Goal: Find specific page/section: Find specific page/section

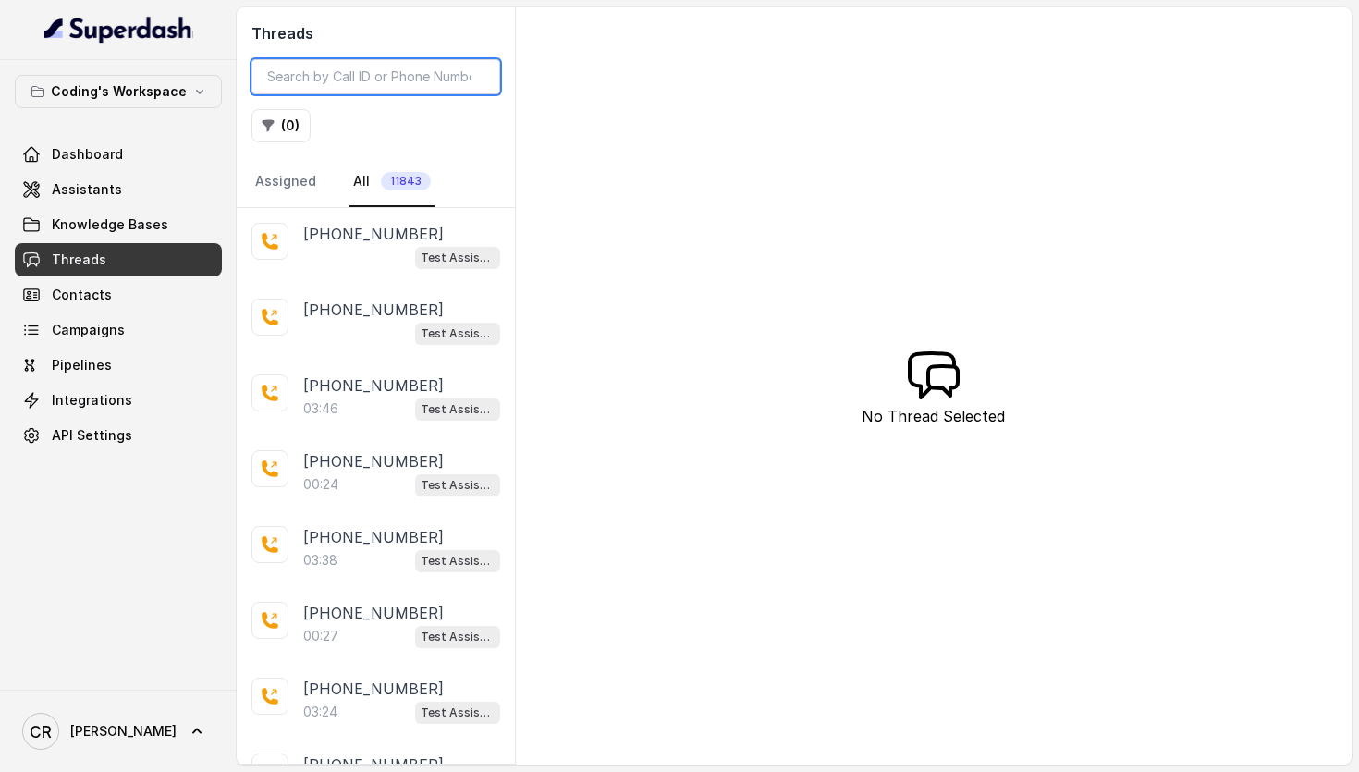
click at [342, 90] on input "search" at bounding box center [375, 76] width 249 height 35
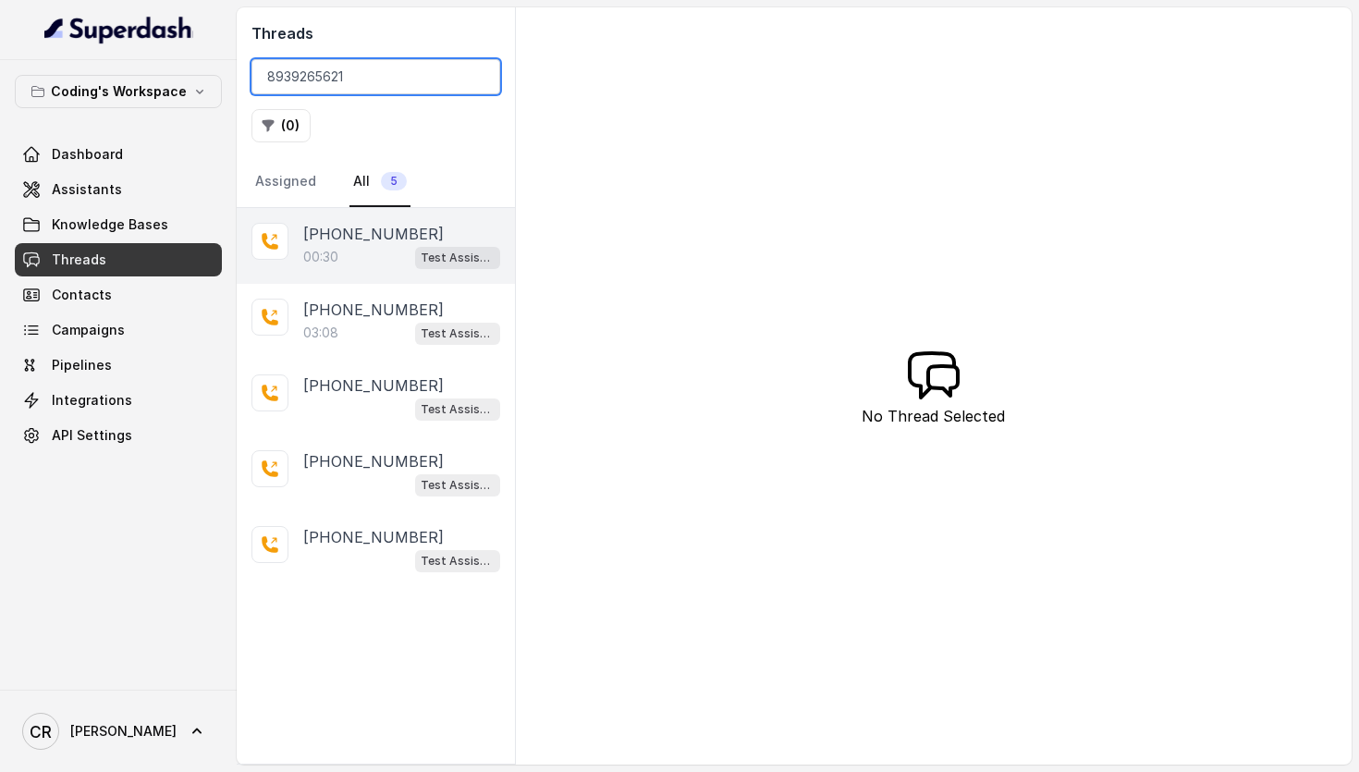
type input "8939265621"
click at [406, 246] on div "00:30 Test Assistant- 2" at bounding box center [401, 257] width 197 height 24
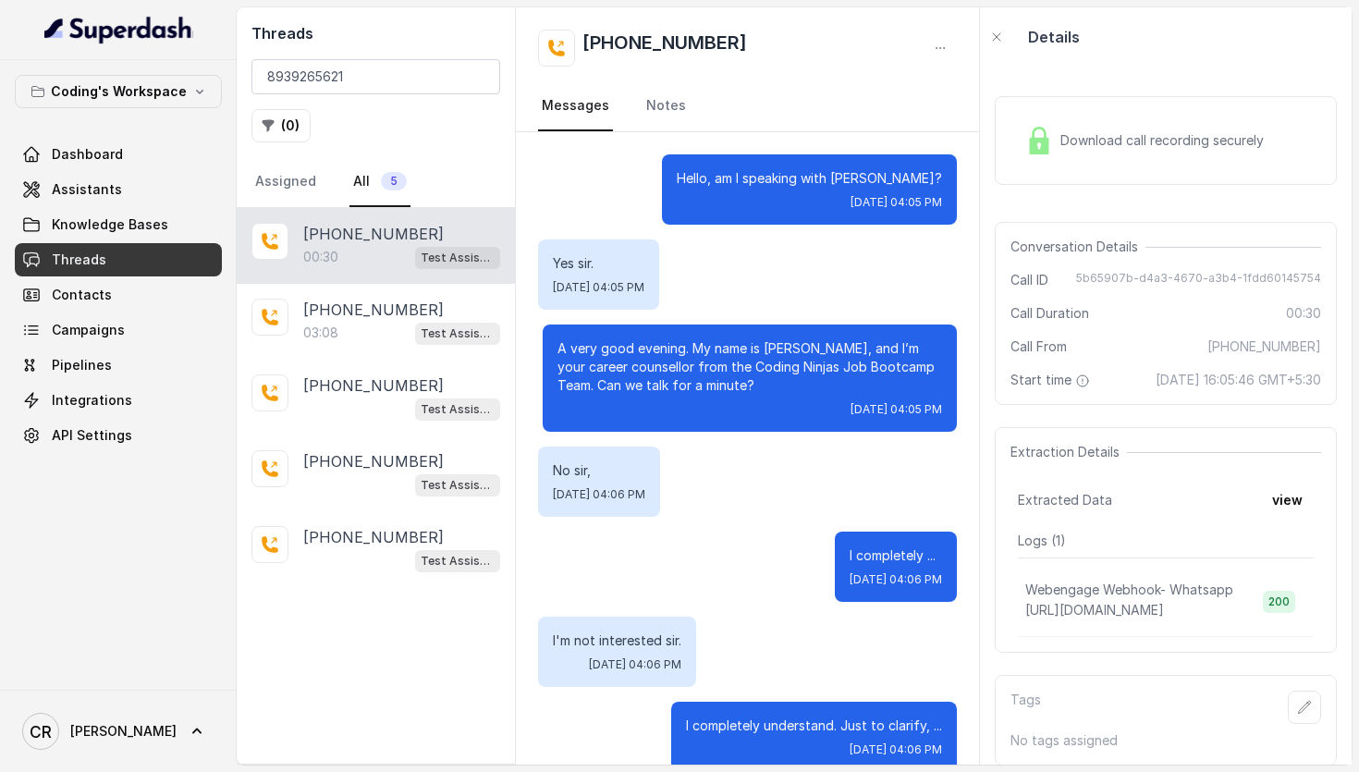
scroll to position [200, 0]
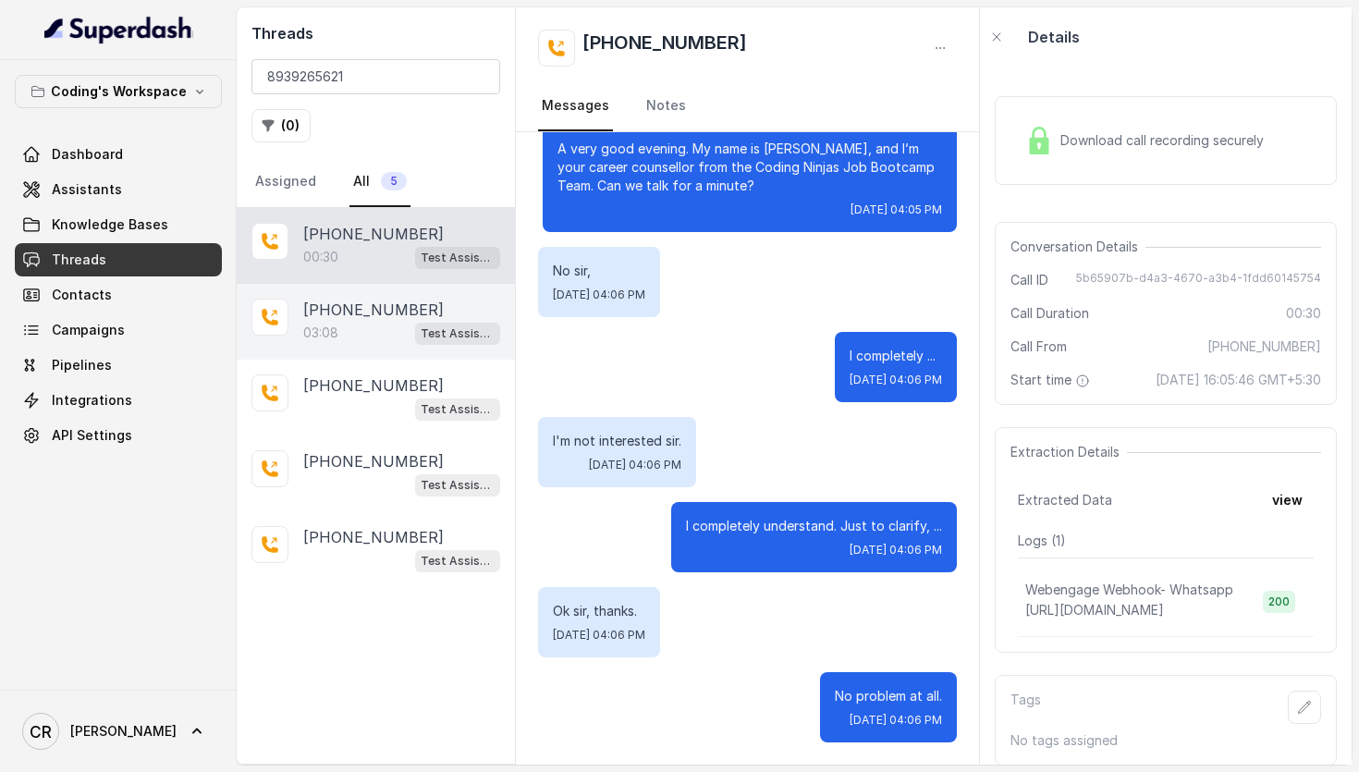
click at [361, 323] on div "03:08 Test Assistant-3" at bounding box center [401, 333] width 197 height 24
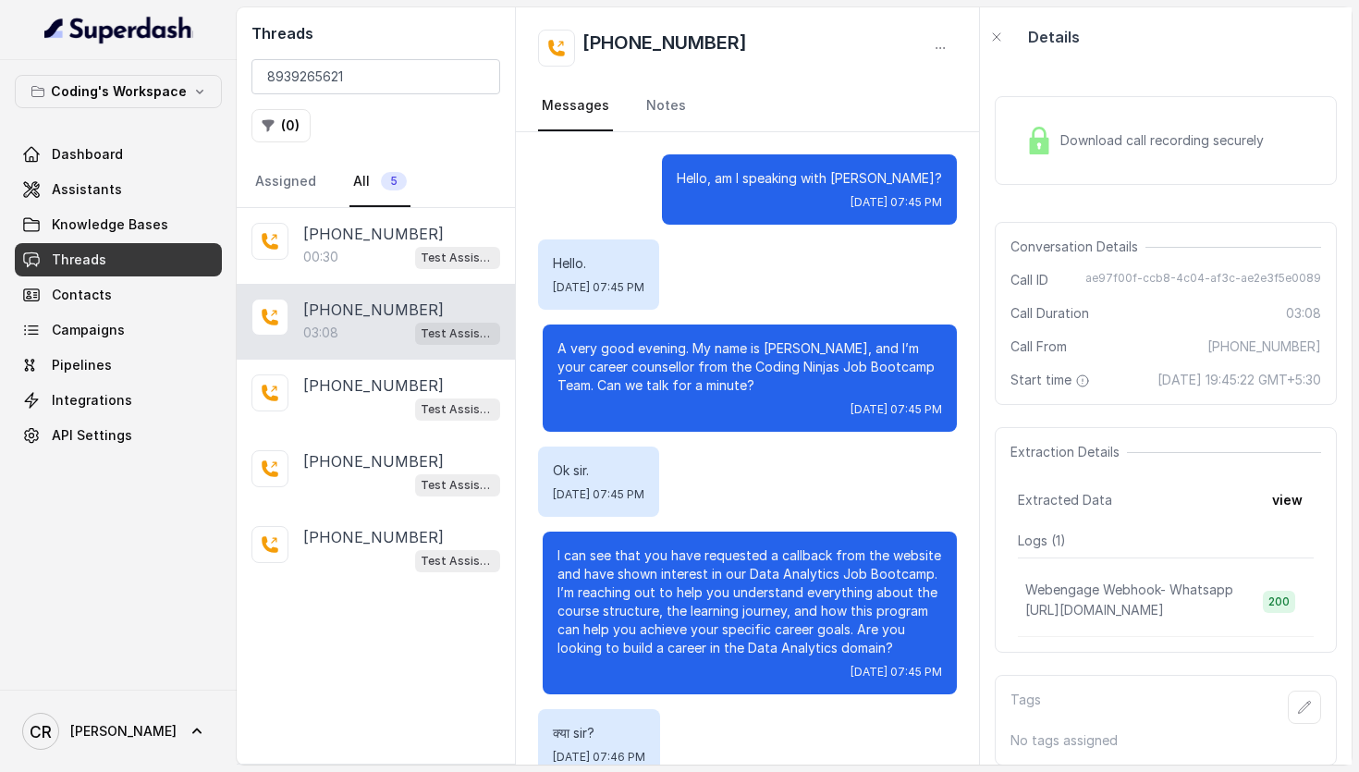
scroll to position [2995, 0]
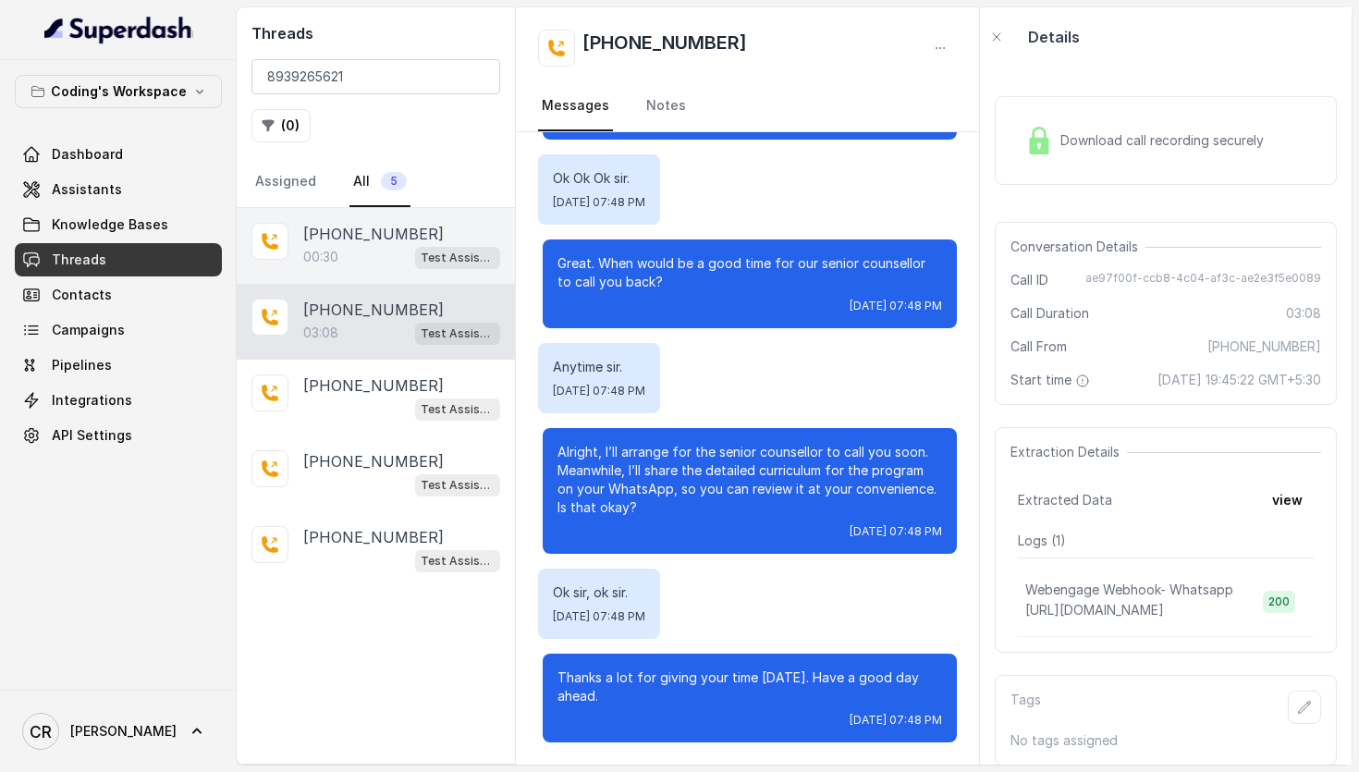
click at [385, 236] on p "[PHONE_NUMBER]" at bounding box center [373, 234] width 141 height 22
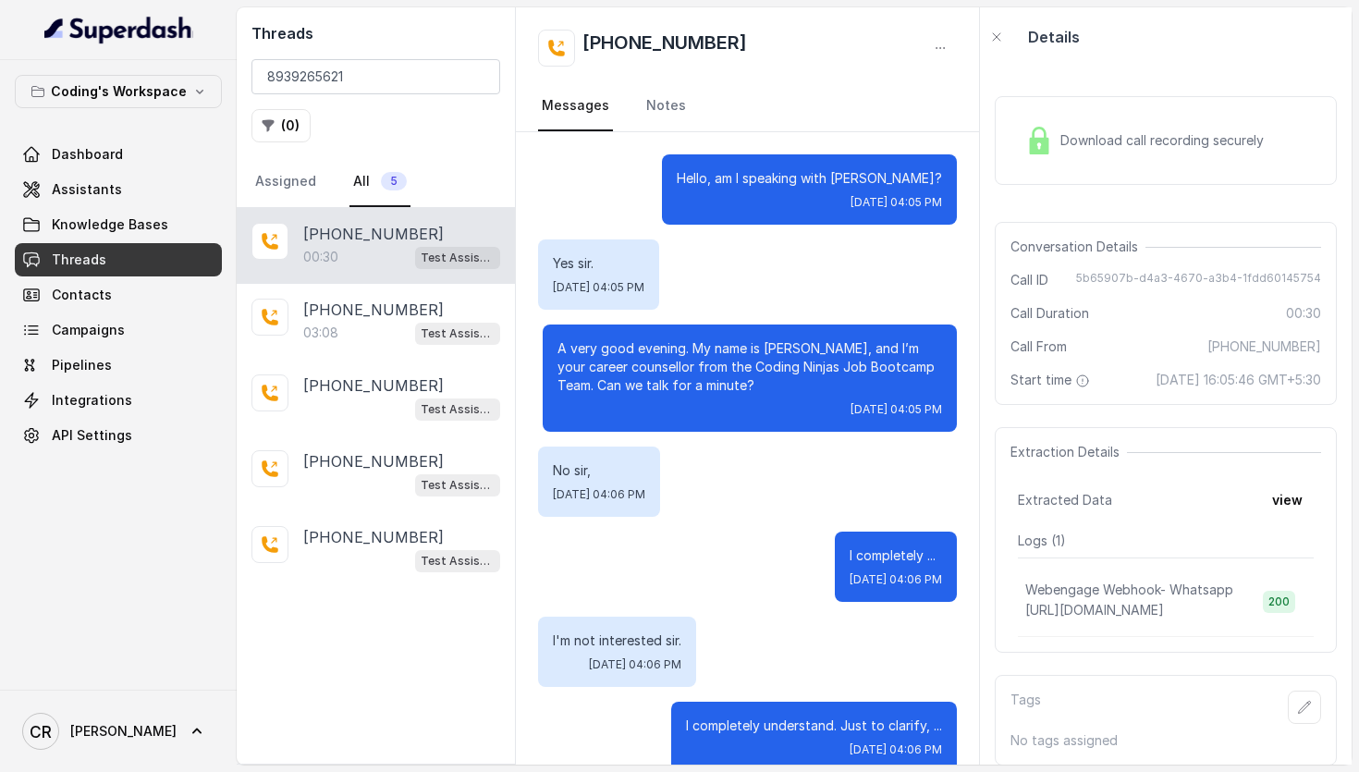
scroll to position [200, 0]
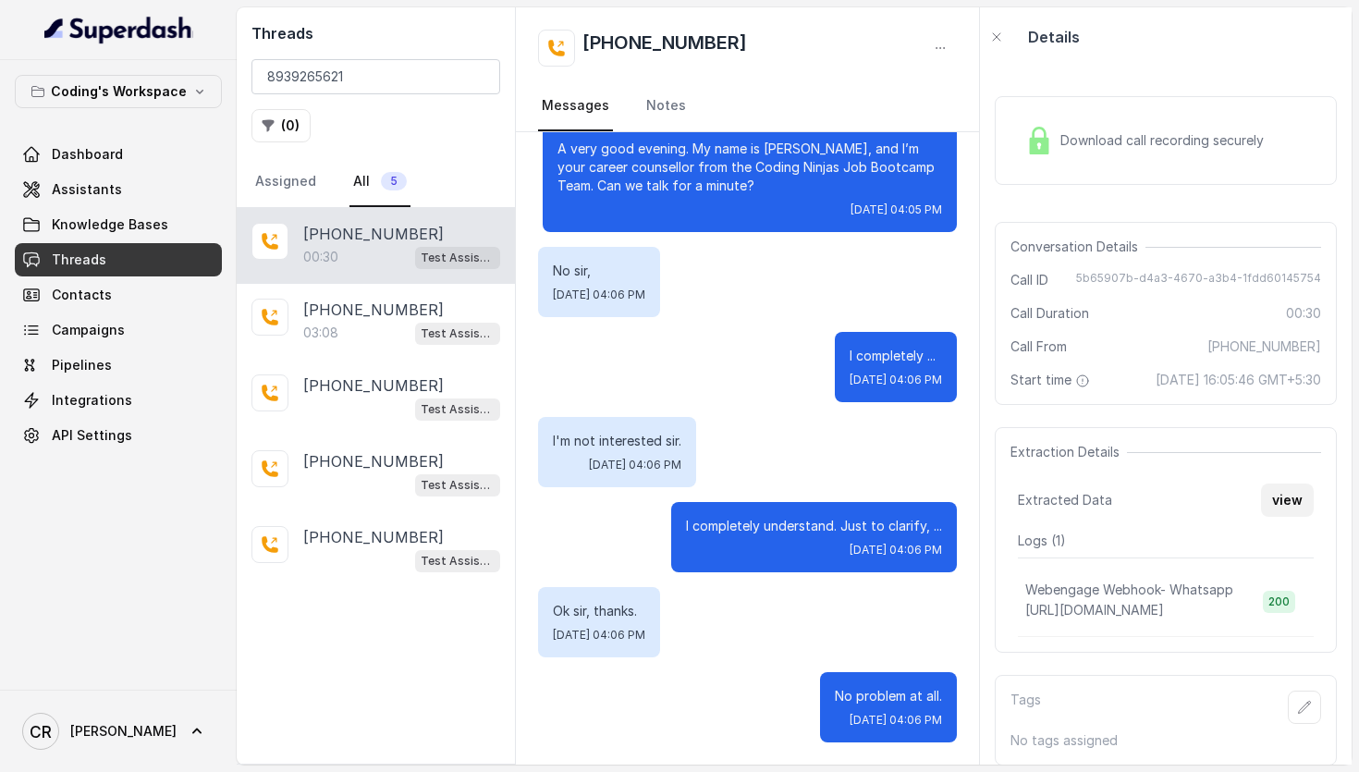
click at [1286, 517] on button "view" at bounding box center [1287, 500] width 53 height 33
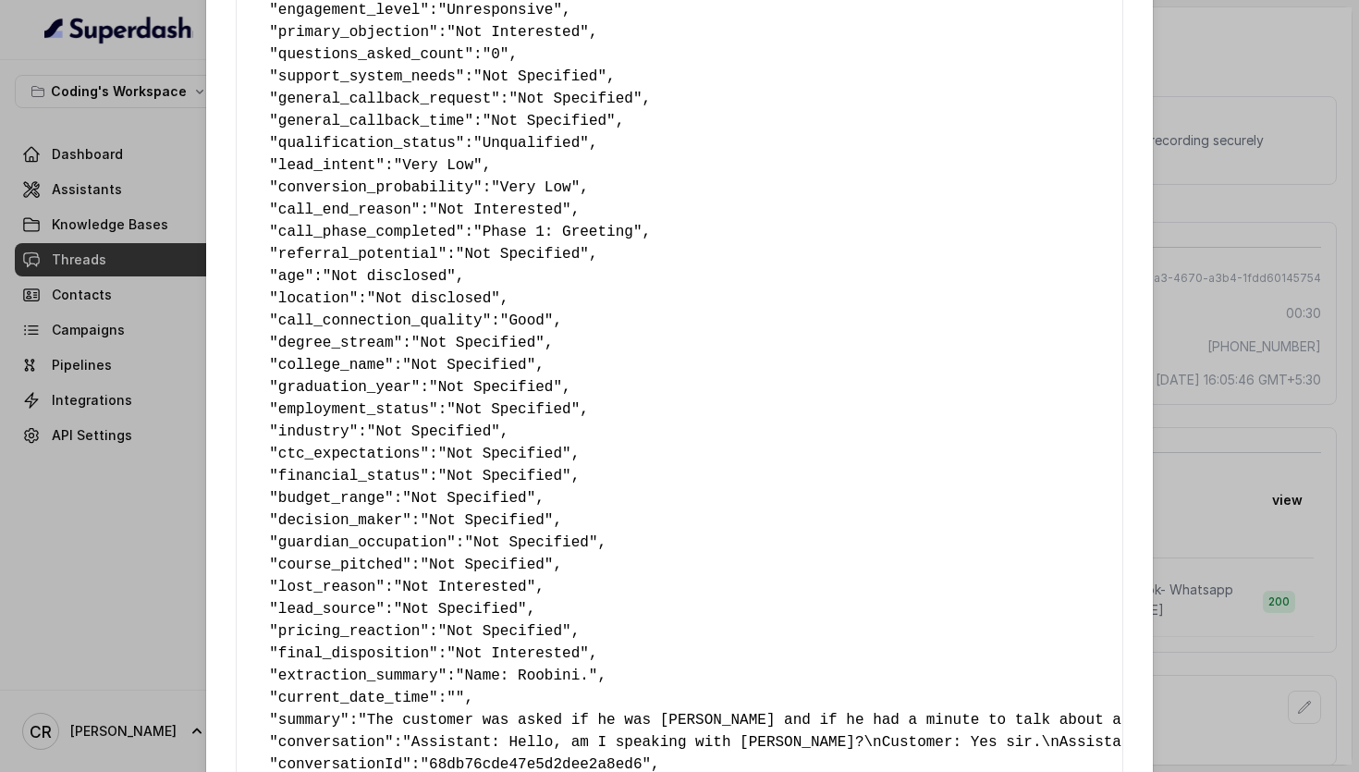
scroll to position [1016, 0]
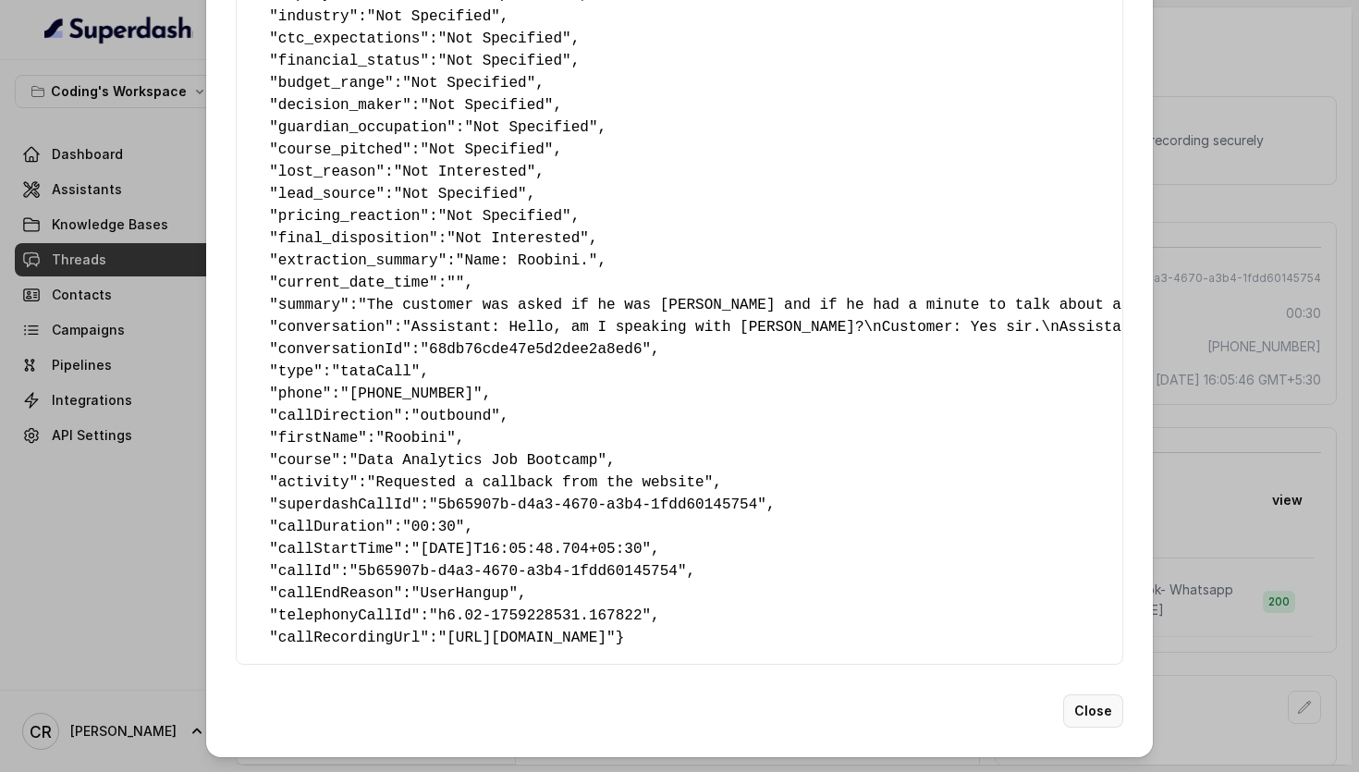
click at [1102, 706] on button "Close" at bounding box center [1093, 710] width 60 height 33
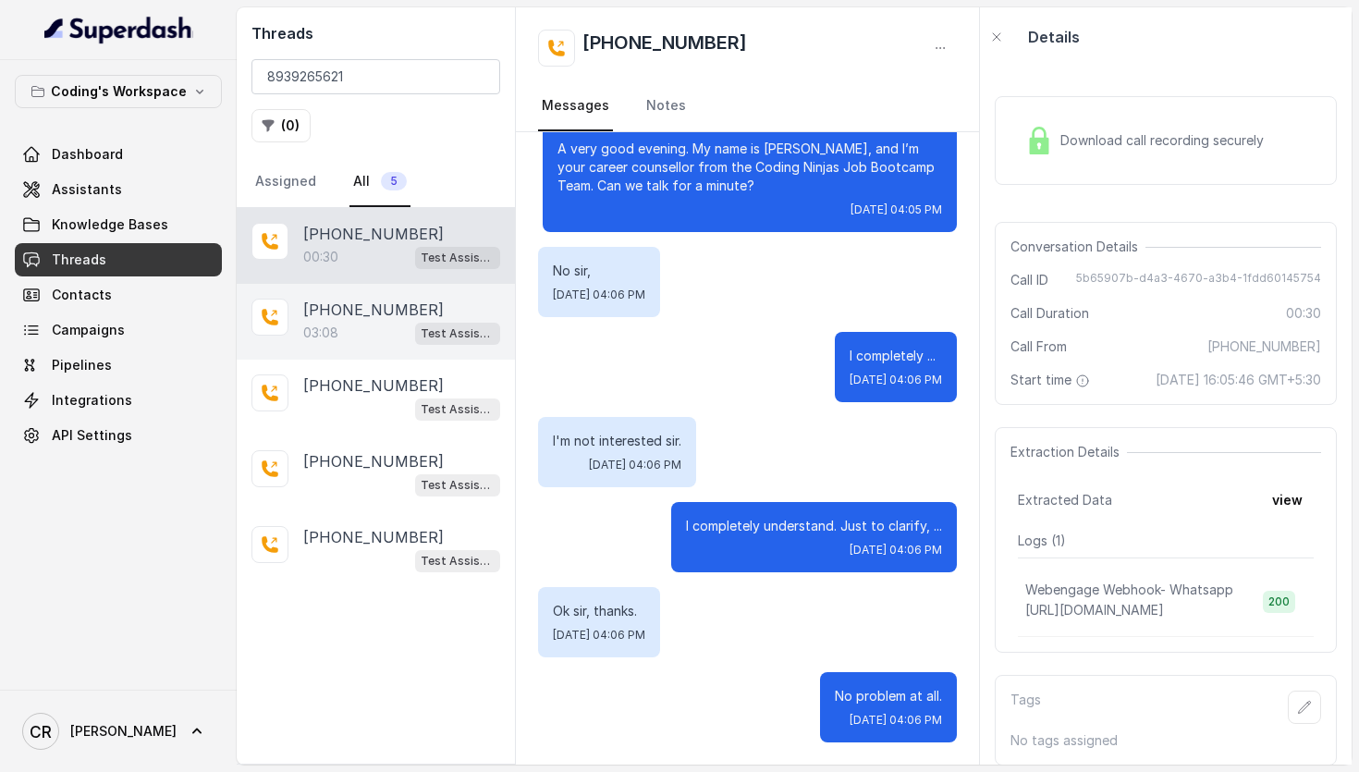
click at [320, 326] on p "03:08" at bounding box center [320, 333] width 35 height 18
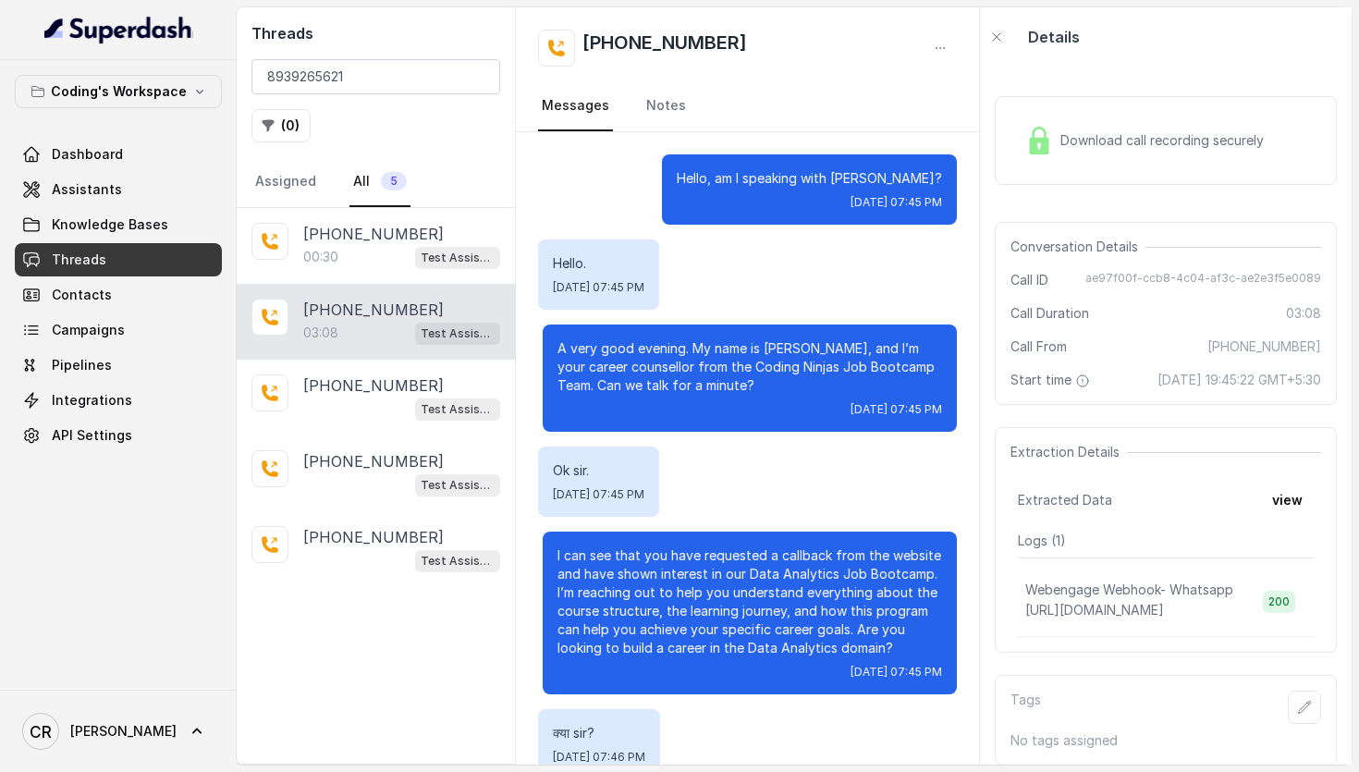
scroll to position [2995, 0]
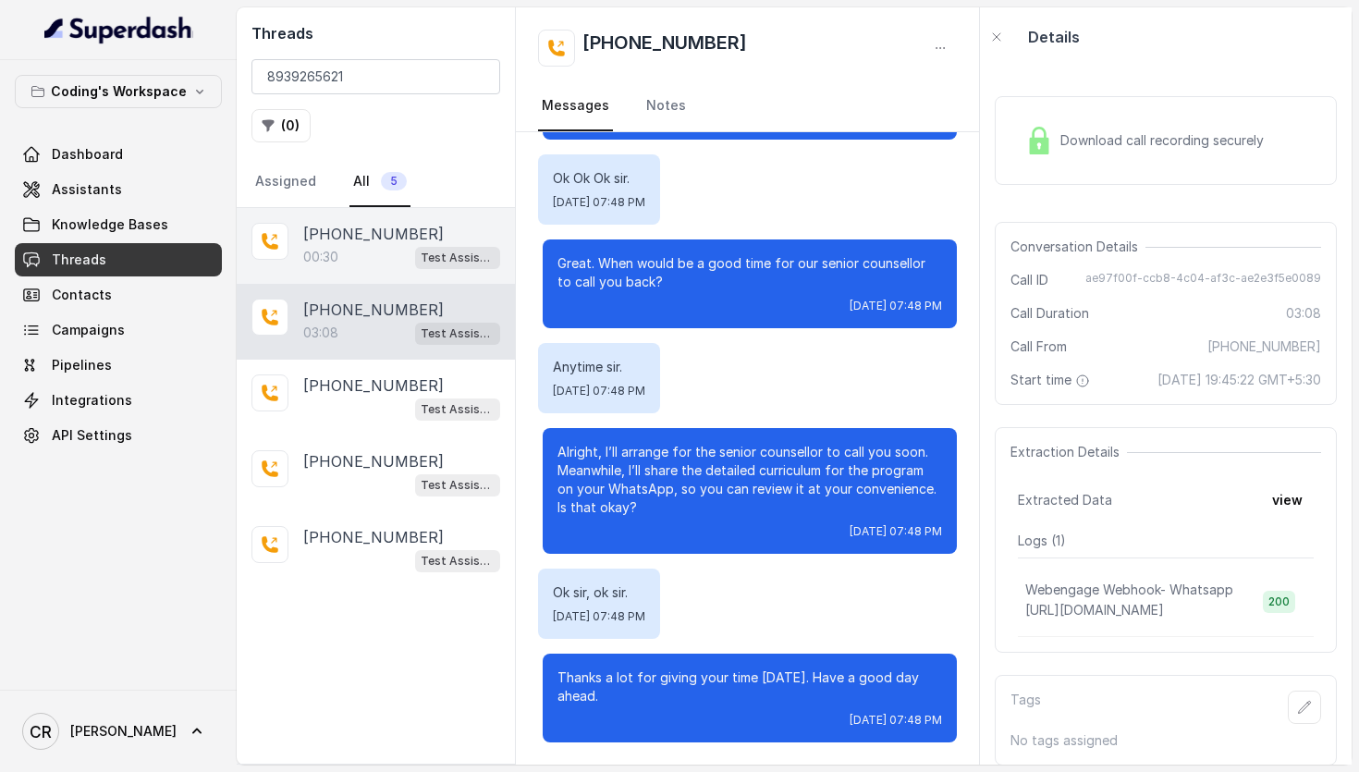
click at [355, 253] on div "00:30 Test Assistant- 2" at bounding box center [401, 257] width 197 height 24
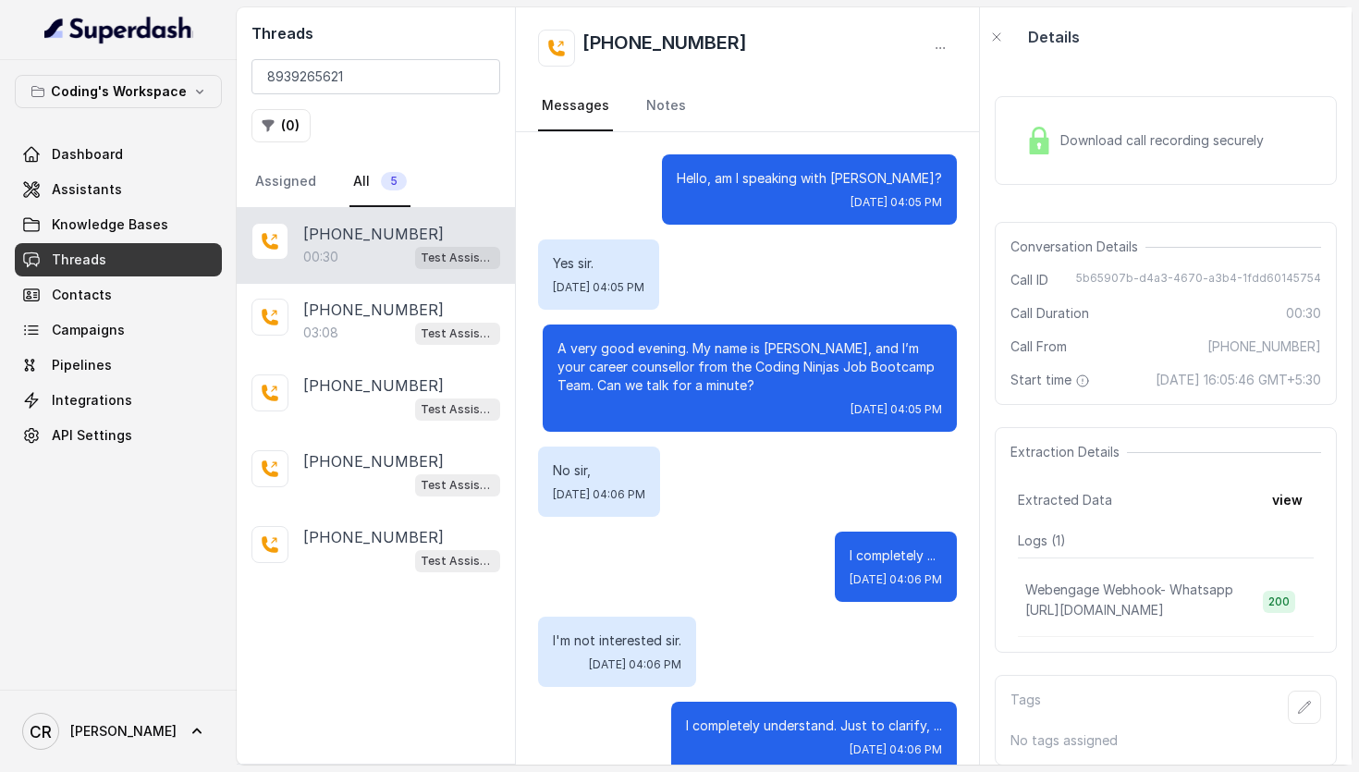
scroll to position [200, 0]
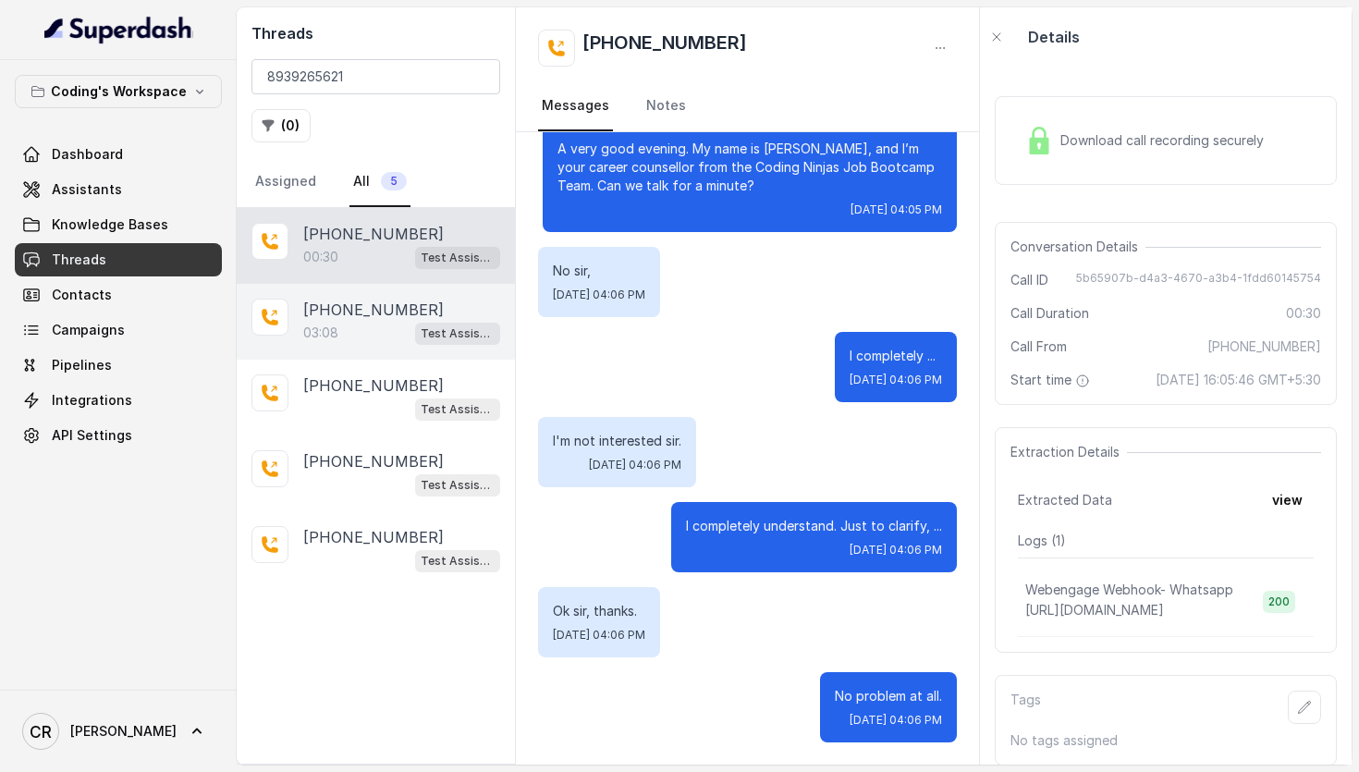
click at [371, 326] on div "03:08 Test Assistant-3" at bounding box center [401, 333] width 197 height 24
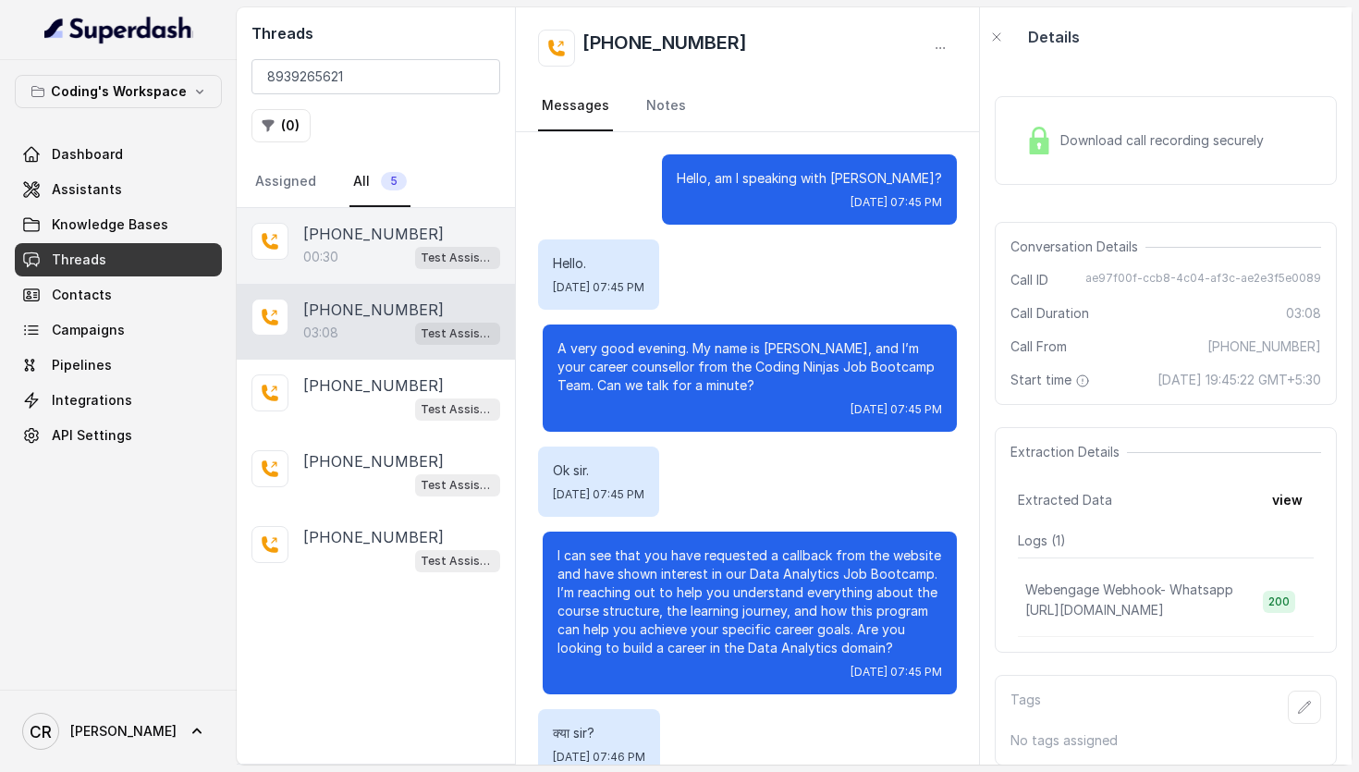
scroll to position [2995, 0]
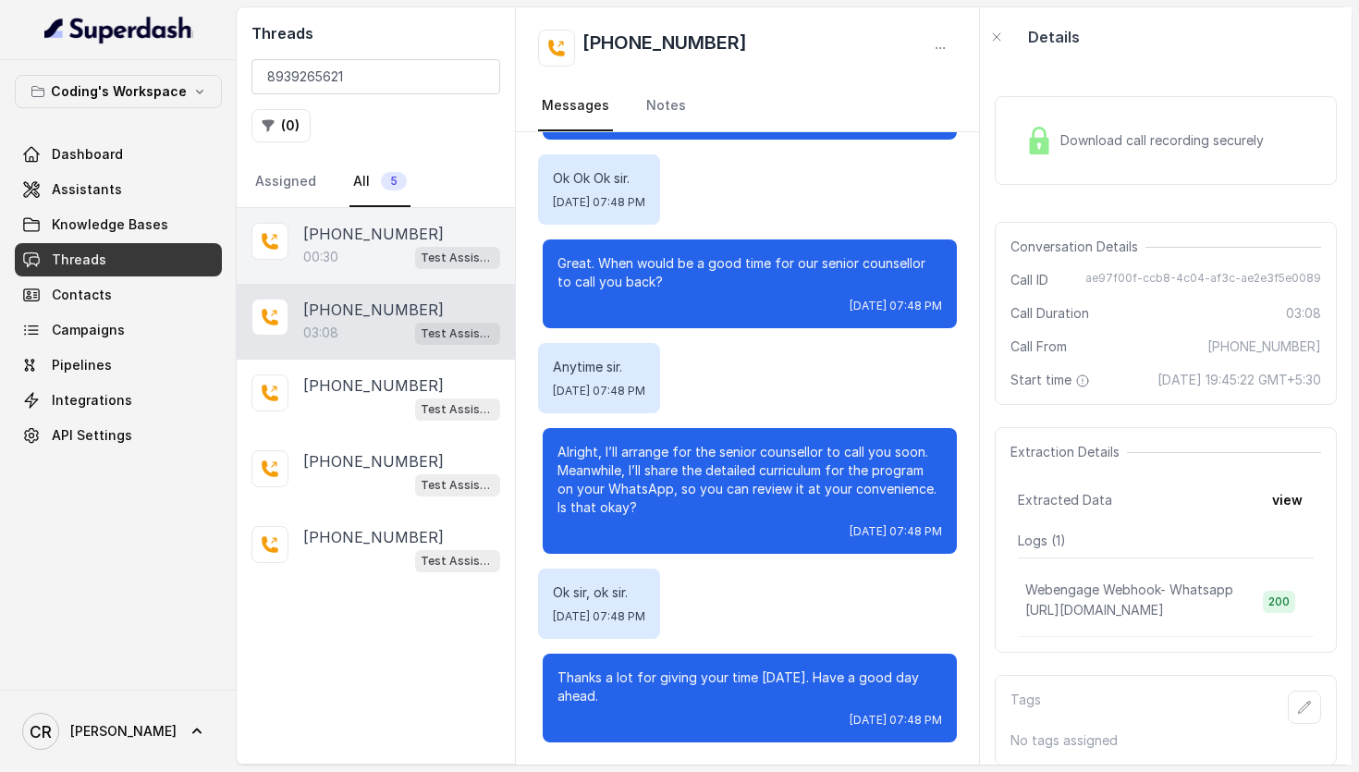
click at [370, 258] on div "00:30 Test Assistant- 2" at bounding box center [401, 257] width 197 height 24
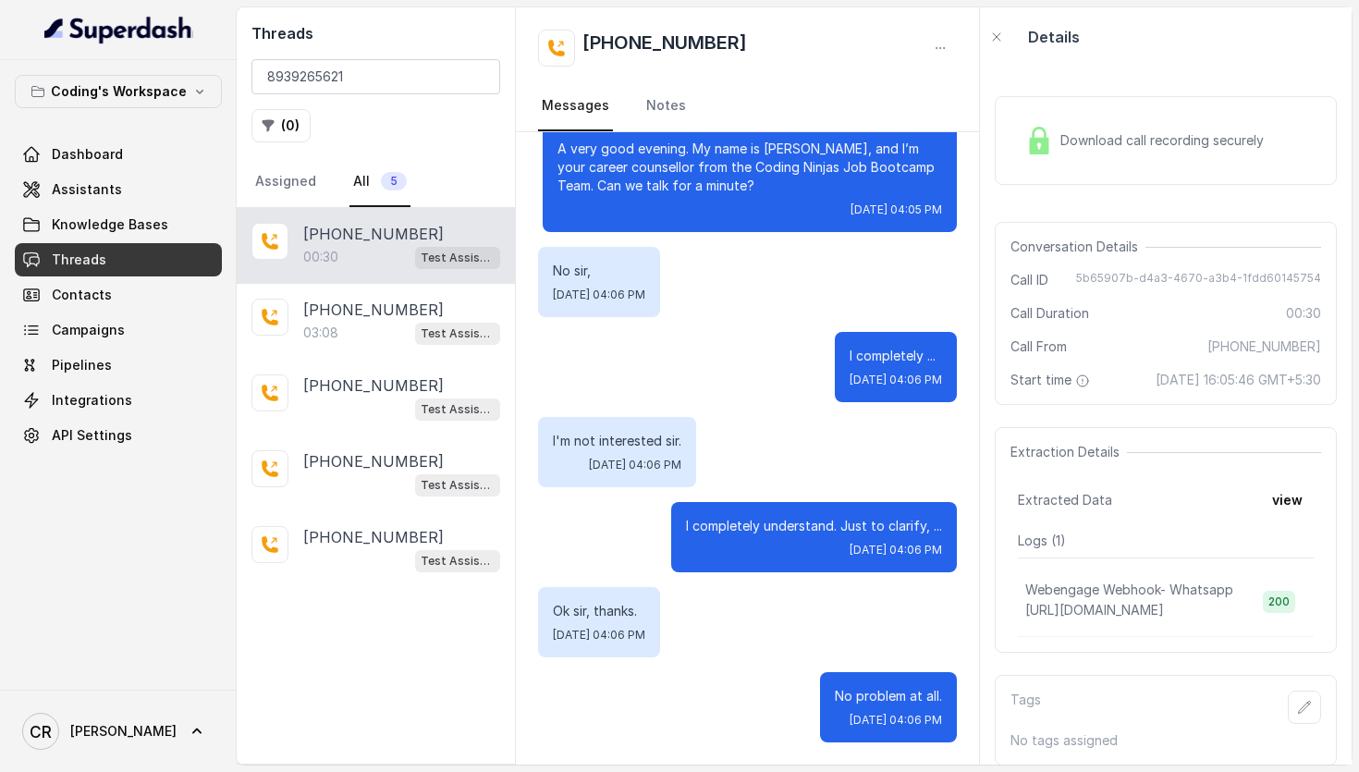
scroll to position [34, 0]
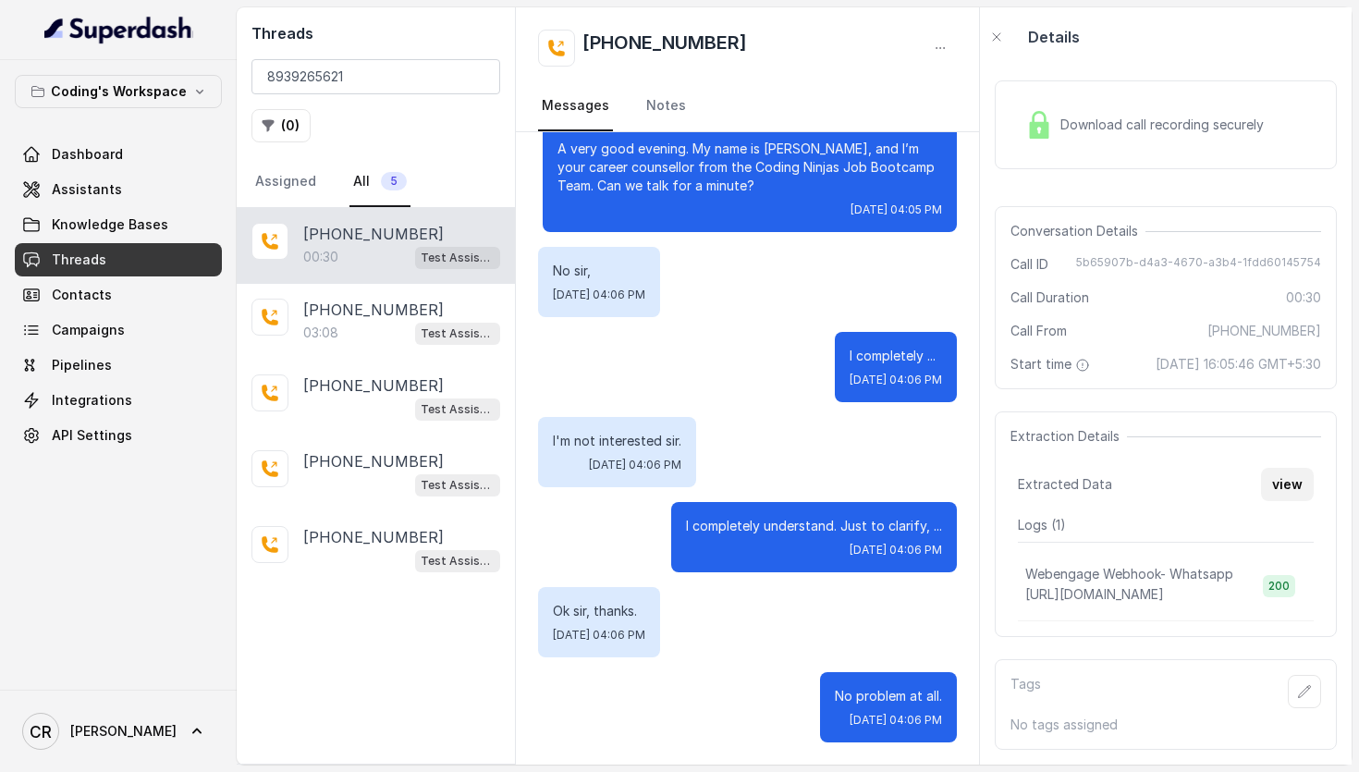
click at [1286, 487] on button "view" at bounding box center [1287, 484] width 53 height 33
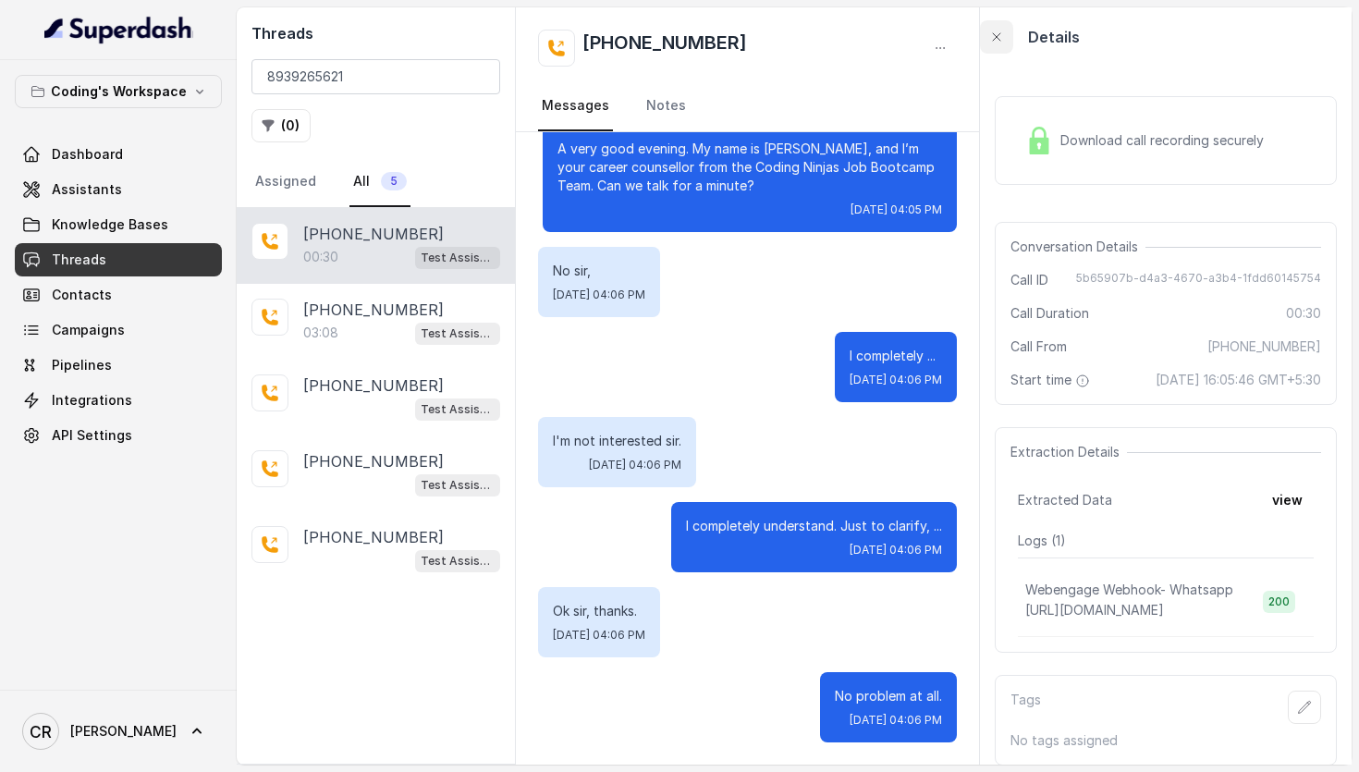
click at [992, 43] on icon "button" at bounding box center [996, 37] width 15 height 15
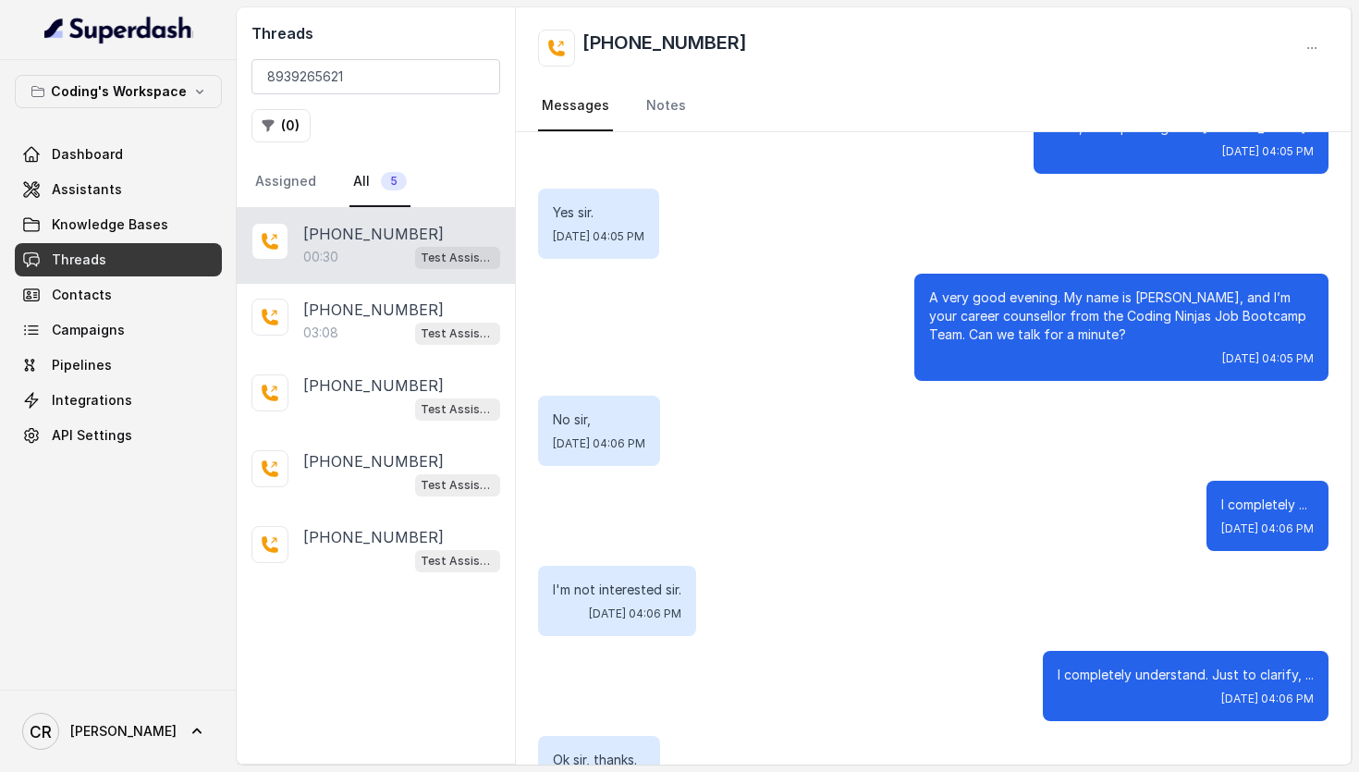
scroll to position [200, 0]
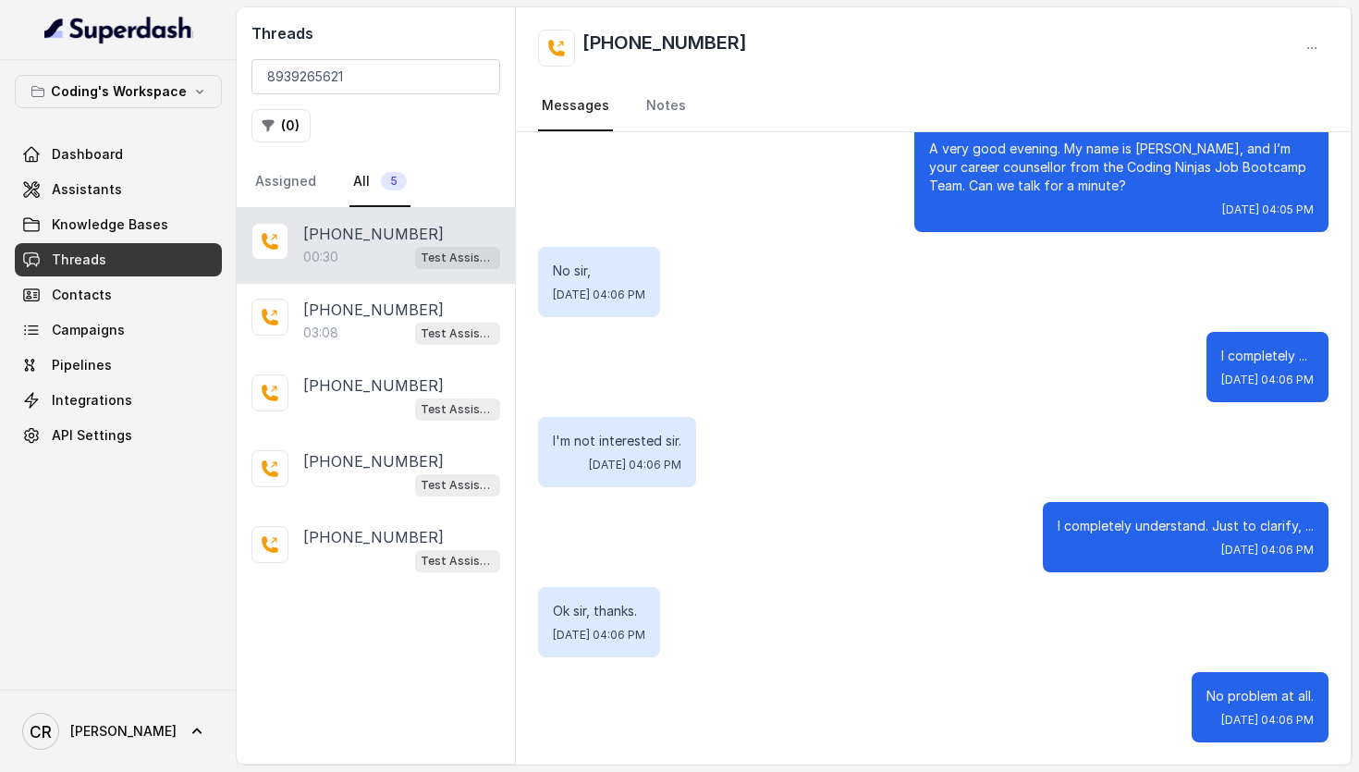
click at [350, 267] on div "00:30 Test Assistant- 2" at bounding box center [401, 257] width 197 height 24
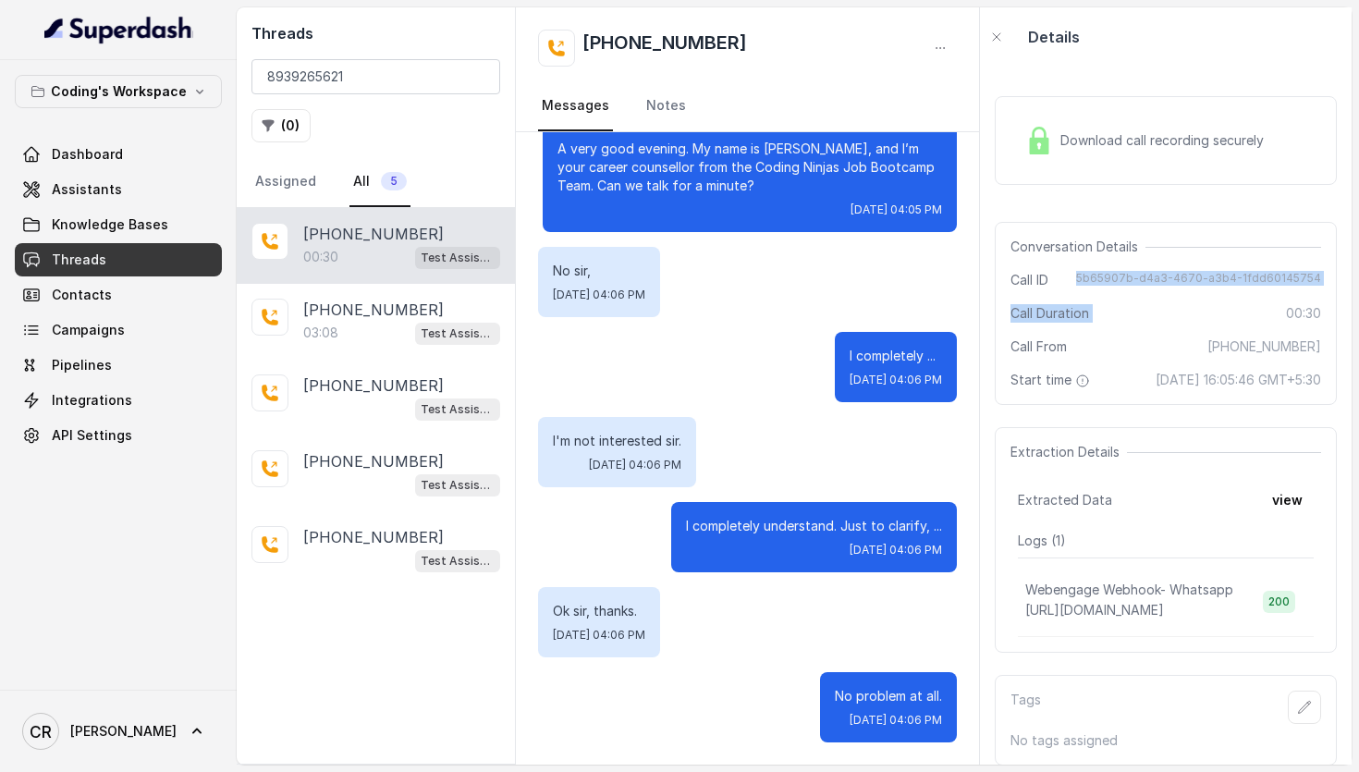
drag, startPoint x: 1089, startPoint y: 280, endPoint x: 1351, endPoint y: 294, distance: 262.0
click at [1351, 294] on div "Download call recording securely Conversation Details Call ID 5b65907b-d4a3-467…" at bounding box center [1166, 416] width 372 height 698
click at [1316, 279] on span "5b65907b-d4a3-4670-a3b4-1fdd60145754" at bounding box center [1198, 280] width 245 height 18
drag, startPoint x: 1321, startPoint y: 277, endPoint x: 1090, endPoint y: 278, distance: 231.1
click at [1090, 278] on div "Conversation Details Call ID 5b65907b-d4a3-4670-a3b4-1fdd60145754 Call Duration…" at bounding box center [1166, 313] width 342 height 183
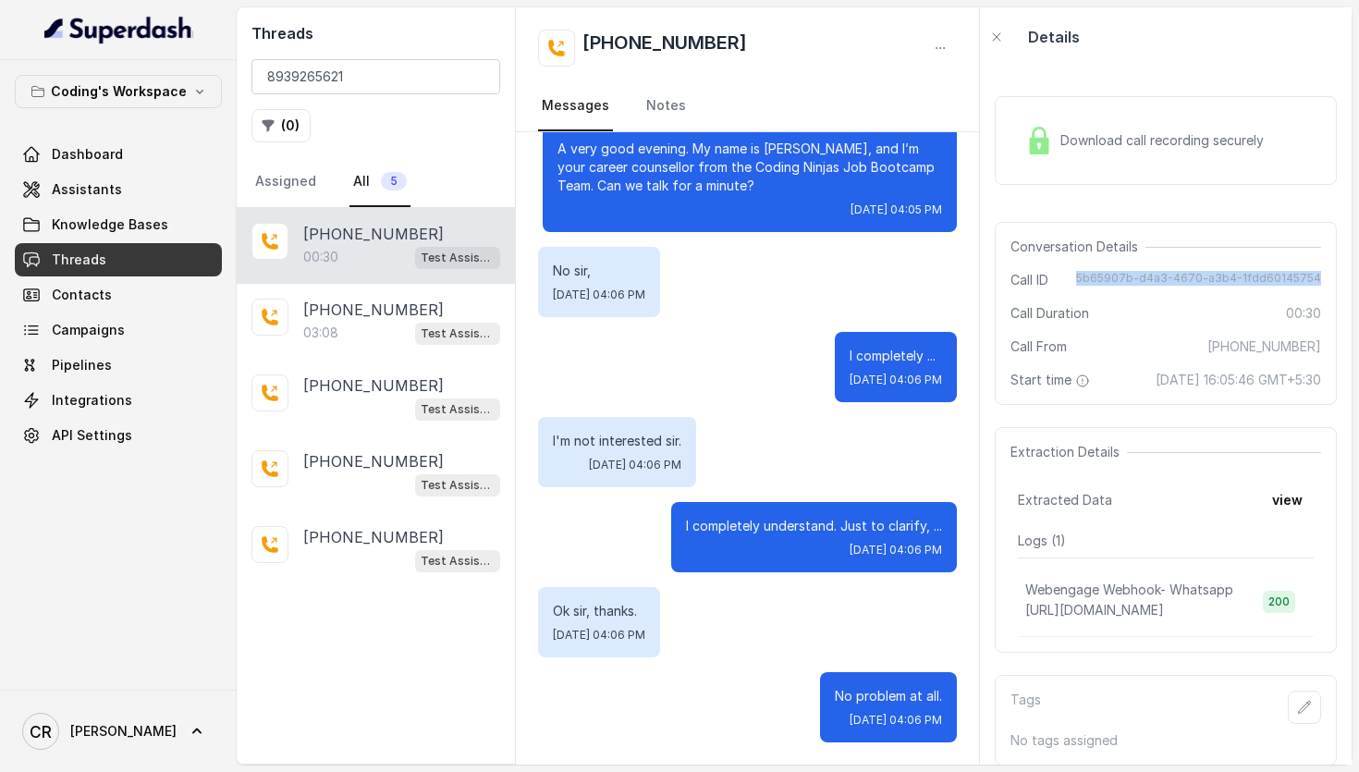
copy span "5b65907b-d4a3-4670-a3b4-1fdd60145754"
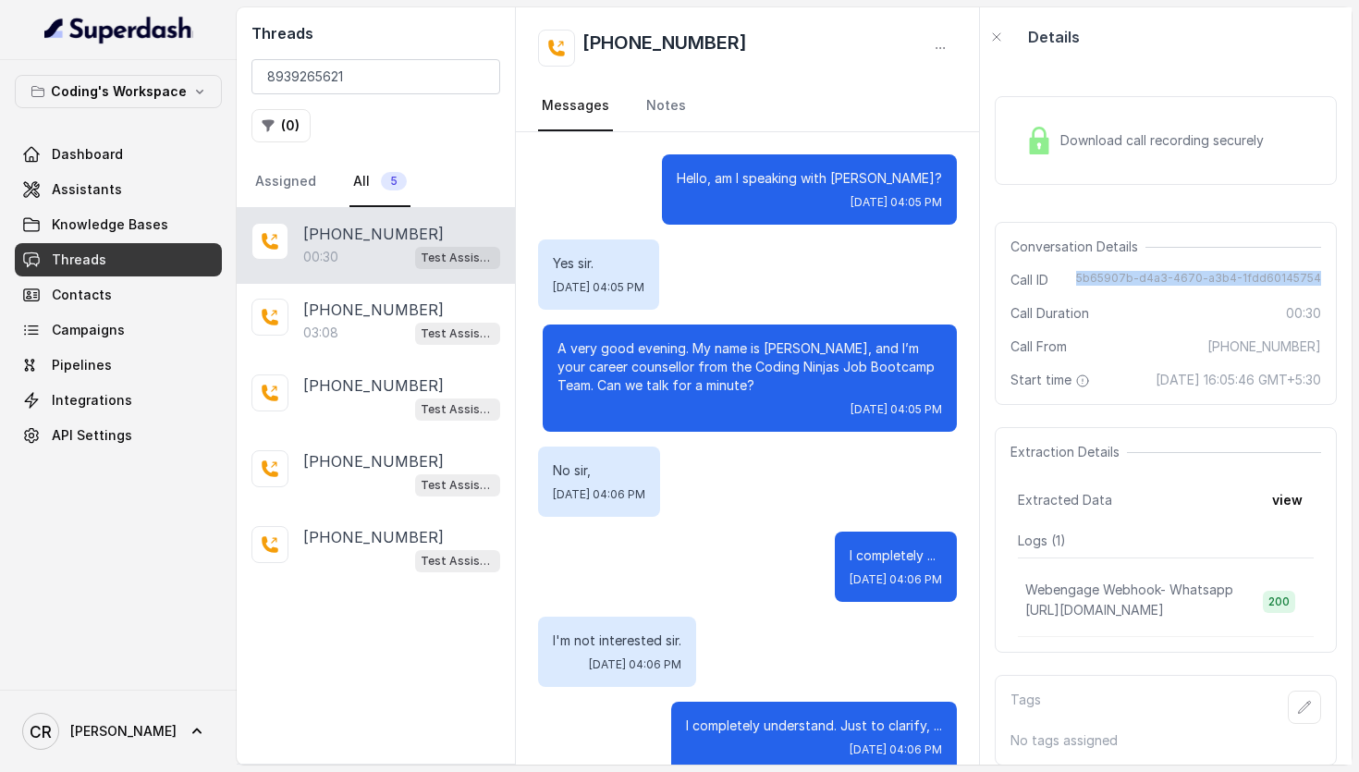
scroll to position [200, 0]
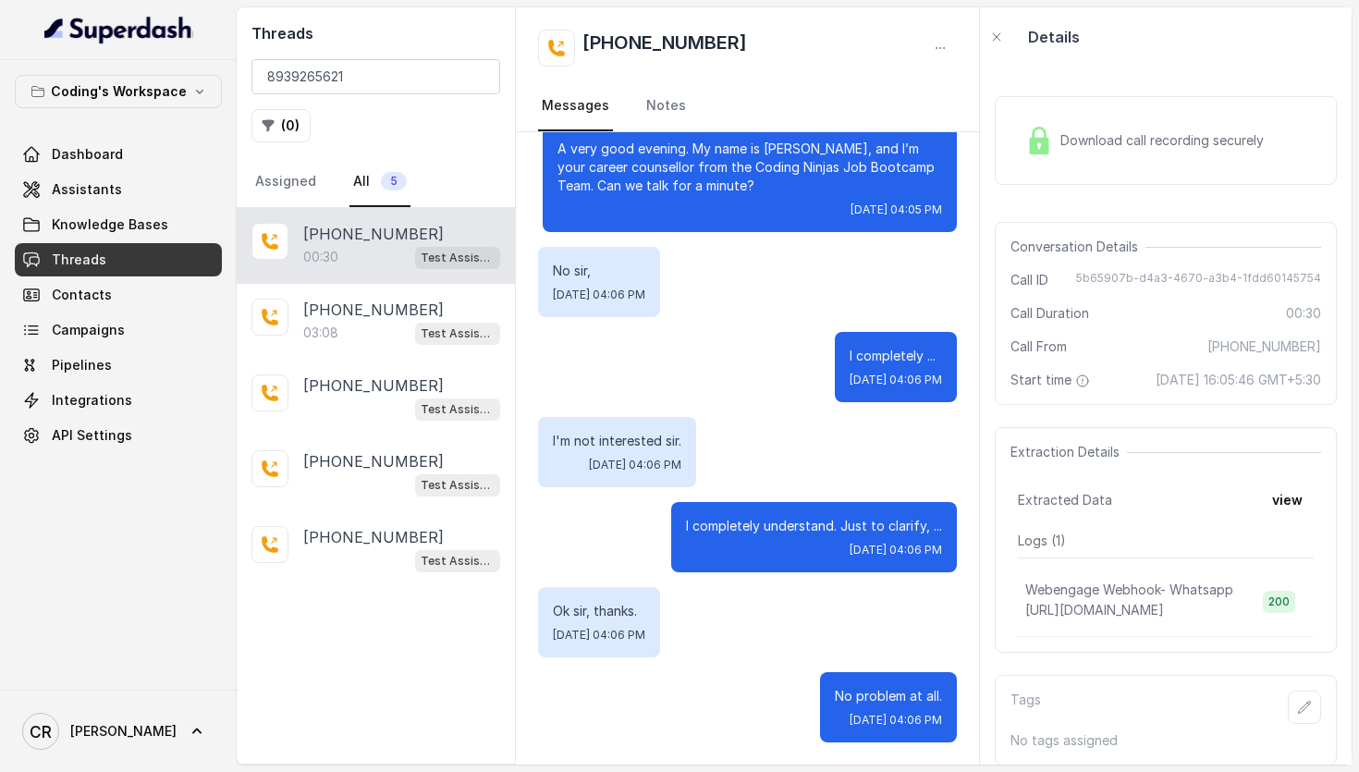
click at [449, 137] on div "( 0 )" at bounding box center [375, 125] width 249 height 33
click at [414, 74] on input "8939265621" at bounding box center [375, 76] width 249 height 35
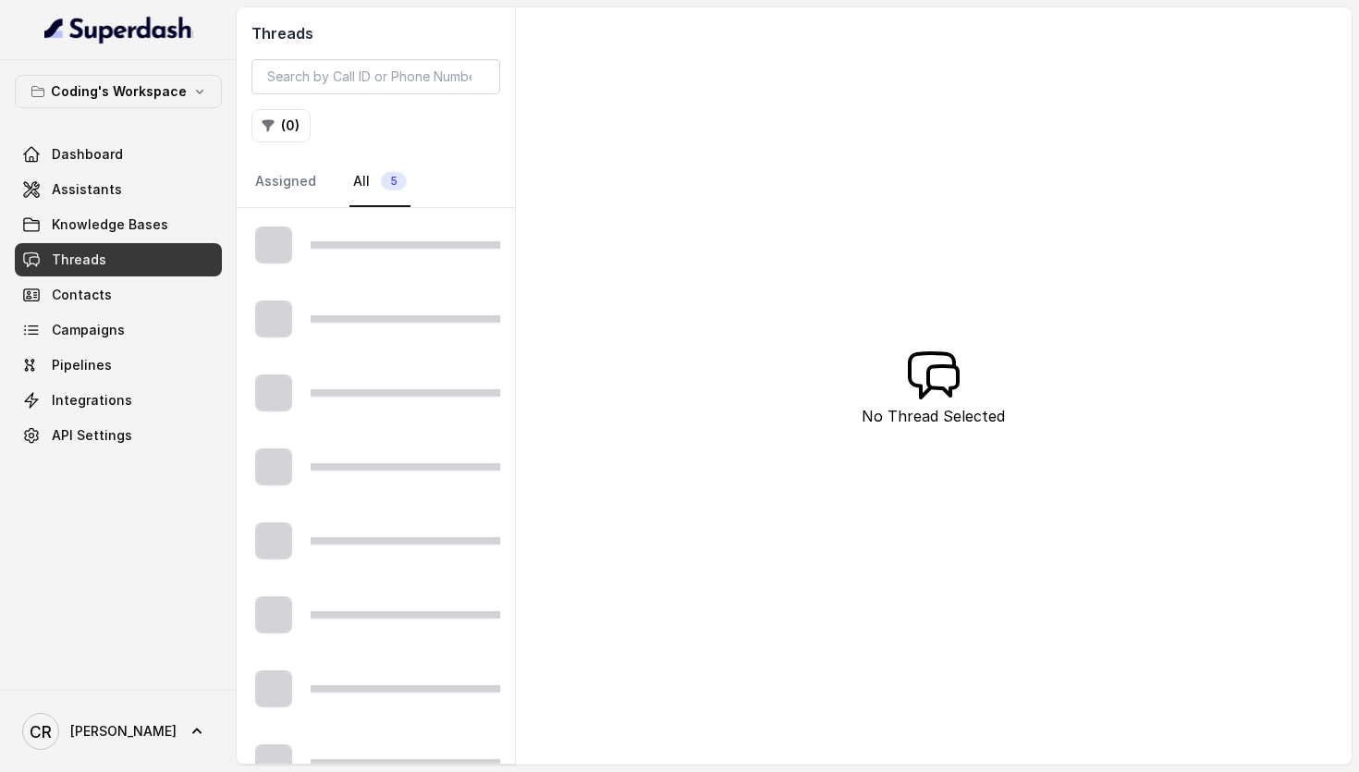
click at [414, 133] on div "( 0 )" at bounding box center [375, 125] width 249 height 33
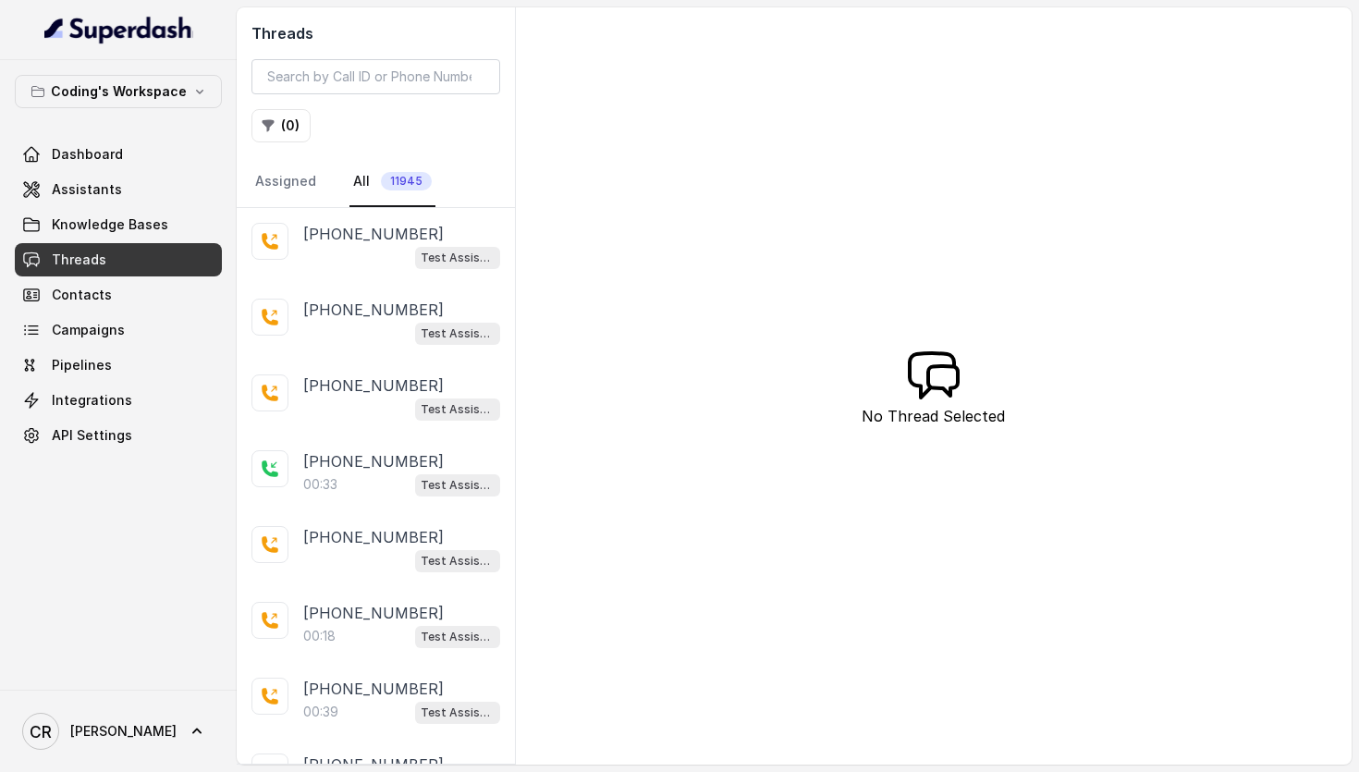
click at [416, 116] on div "( 0 )" at bounding box center [375, 125] width 249 height 33
